Goal: Browse casually

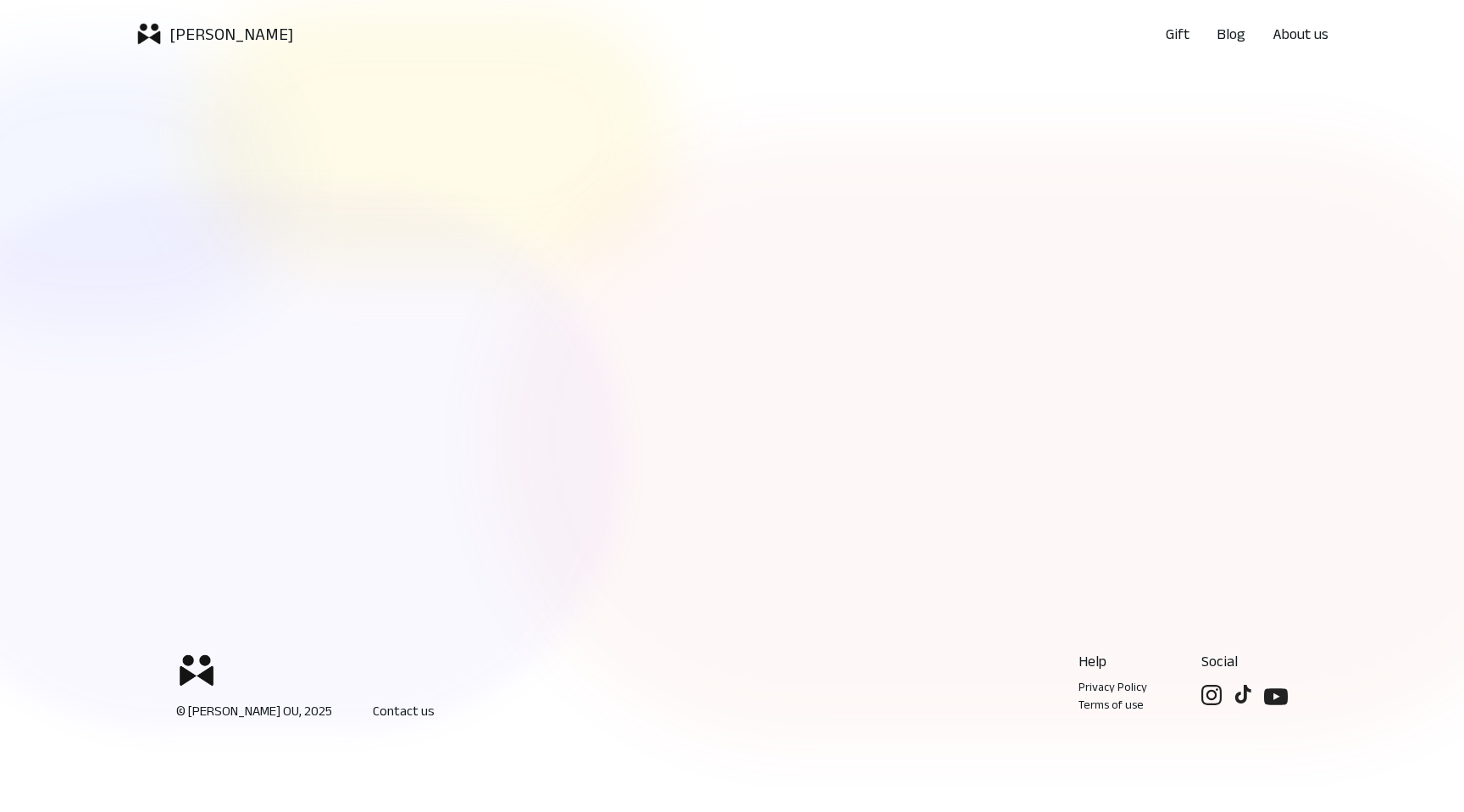
click at [177, 38] on p "[PERSON_NAME]" at bounding box center [231, 34] width 124 height 24
